Goal: Task Accomplishment & Management: Manage account settings

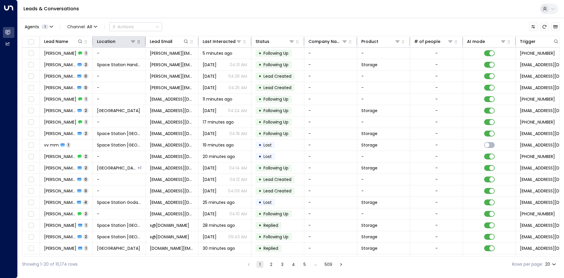
click at [137, 41] on icon "button" at bounding box center [138, 41] width 5 height 5
click at [135, 42] on icon at bounding box center [133, 41] width 5 height 5
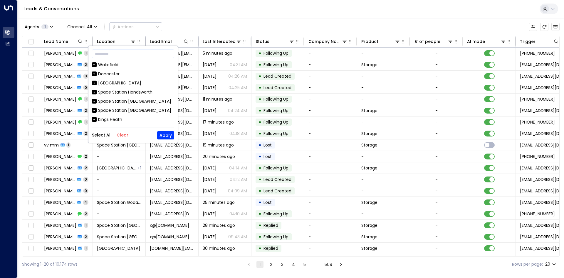
click at [119, 133] on button "Clear" at bounding box center [123, 135] width 12 height 5
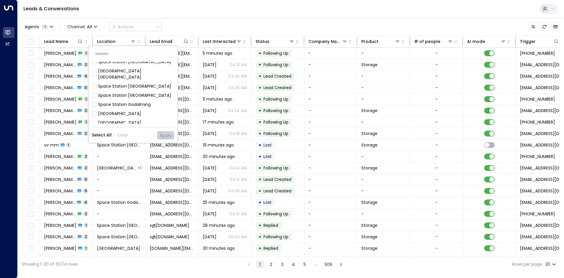
scroll to position [88, 0]
click at [134, 104] on div "Space Station Shrewsbury" at bounding box center [136, 110] width 76 height 12
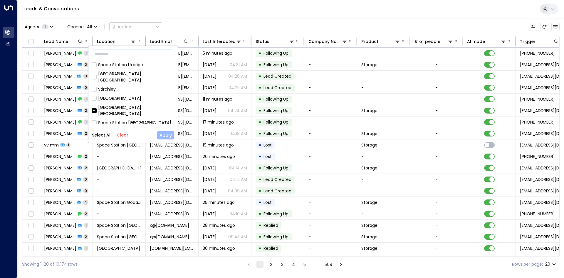
click at [160, 138] on button "Apply" at bounding box center [165, 135] width 17 height 8
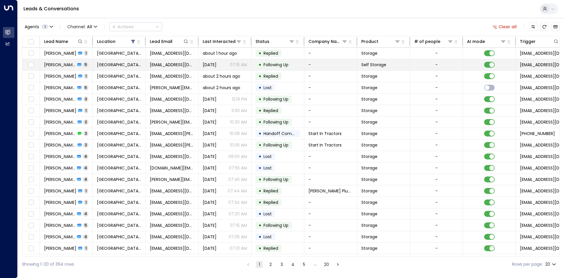
click at [90, 61] on td "Lorenza Aguilar 5" at bounding box center [66, 64] width 53 height 11
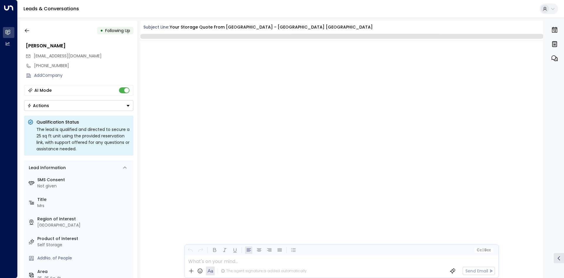
scroll to position [944, 0]
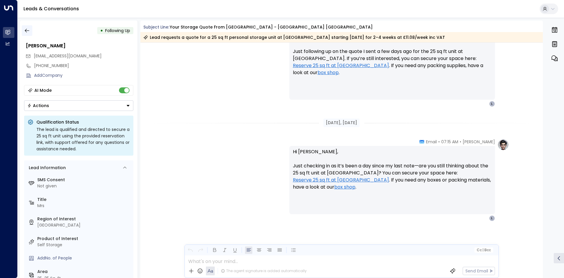
click at [32, 33] on button "button" at bounding box center [27, 30] width 11 height 11
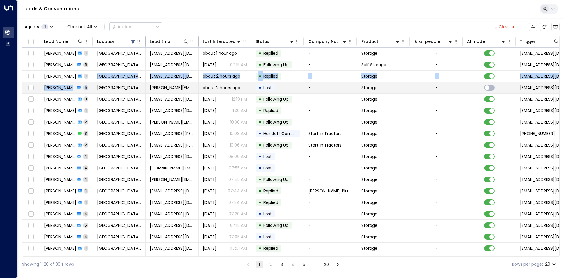
drag, startPoint x: 77, startPoint y: 76, endPoint x: 76, endPoint y: 82, distance: 6.5
click at [76, 82] on tbody "Lorenza Aguilar 1 Space Station Shrewsbury lor_1701@yahoo.com about 1 hour ago …" at bounding box center [348, 162] width 652 height 229
click at [76, 84] on td "Jennifer Steel 5" at bounding box center [66, 87] width 53 height 11
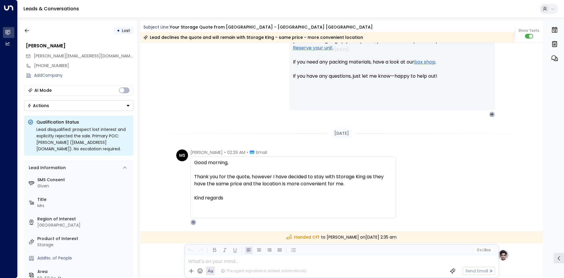
scroll to position [1018, 0]
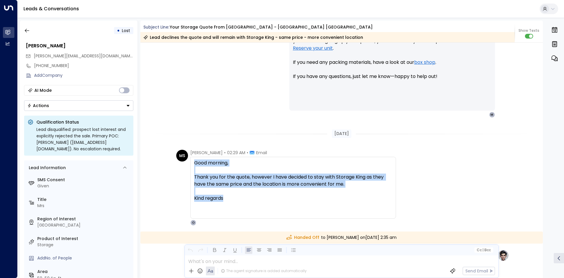
drag, startPoint x: 228, startPoint y: 195, endPoint x: 194, endPoint y: 162, distance: 47.4
click at [194, 162] on div "Good morning, Thank you for the quote, however I have decided to stay with Stor…" at bounding box center [293, 187] width 198 height 56
copy div "Good morning, Thank you for the quote, however I have decided to stay with Stor…"
click at [29, 33] on icon "button" at bounding box center [27, 31] width 6 height 6
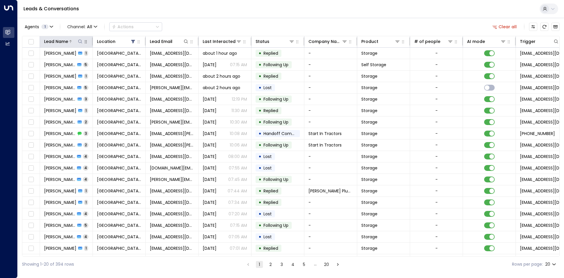
click at [79, 44] on div "Lead Name" at bounding box center [63, 41] width 39 height 7
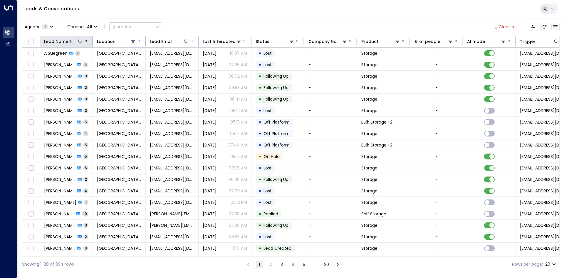
click at [80, 43] on icon at bounding box center [80, 41] width 5 height 5
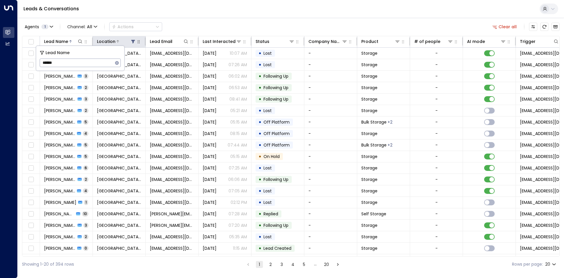
type input "******"
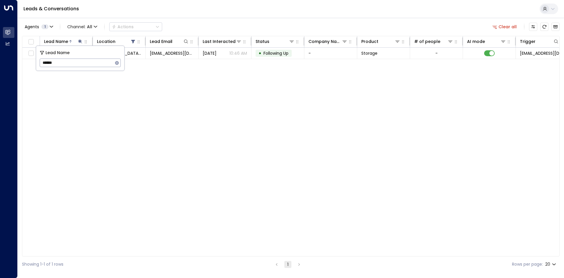
click at [302, 156] on div "Lead Name Location Lead Email Last Interacted Status Company Name Product # of …" at bounding box center [291, 146] width 538 height 220
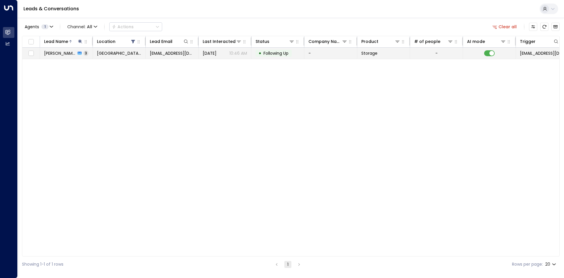
click at [140, 48] on td "Space Station Shrewsbury" at bounding box center [119, 53] width 53 height 11
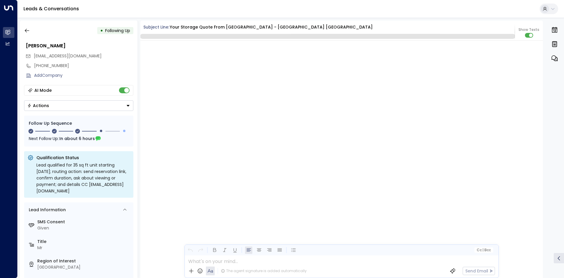
scroll to position [634, 0]
